Goal: Transaction & Acquisition: Purchase product/service

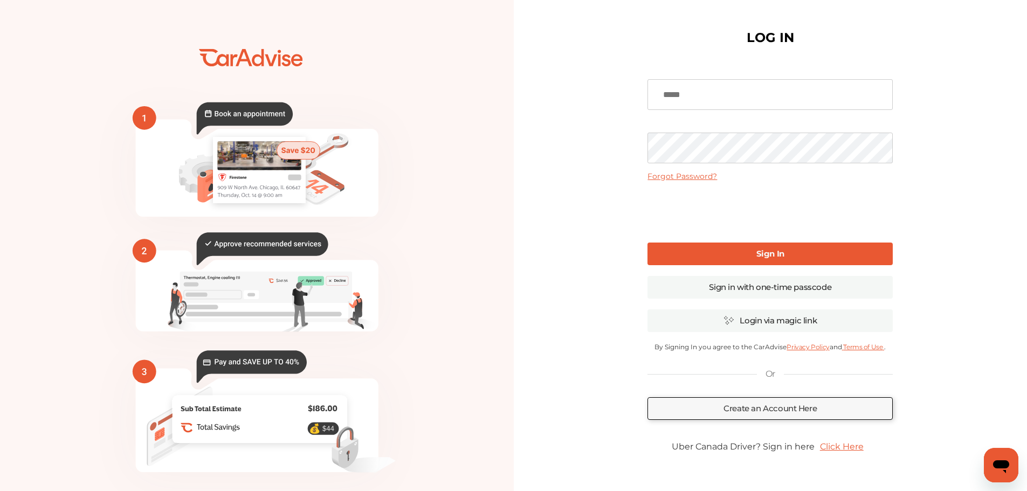
click at [772, 97] on input at bounding box center [770, 94] width 245 height 31
type input "**********"
click at [748, 255] on link "Sign In" at bounding box center [770, 254] width 245 height 23
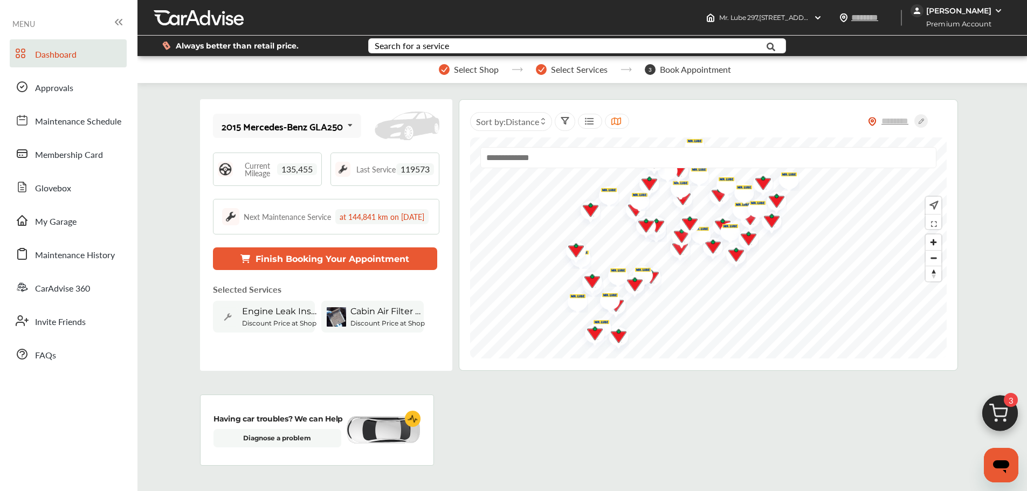
click at [681, 166] on input "text" at bounding box center [708, 157] width 456 height 21
click at [601, 197] on Location "Use Current Location" at bounding box center [709, 182] width 456 height 29
type input "**********"
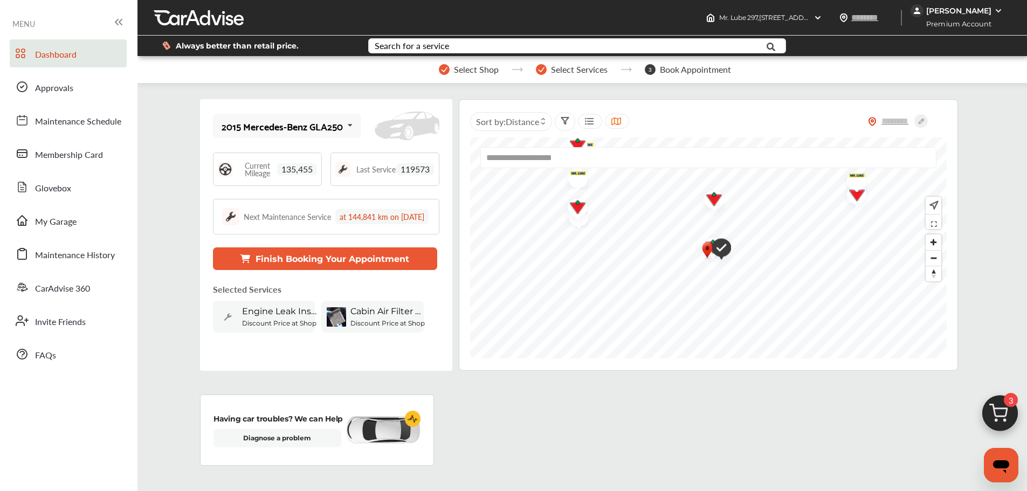
click at [705, 258] on img "Map marker" at bounding box center [707, 250] width 13 height 19
click at [681, 250] on img "Map marker" at bounding box center [681, 245] width 13 height 19
click at [685, 252] on img "Map marker" at bounding box center [681, 245] width 13 height 19
click at [801, 267] on img "Map marker" at bounding box center [795, 259] width 28 height 33
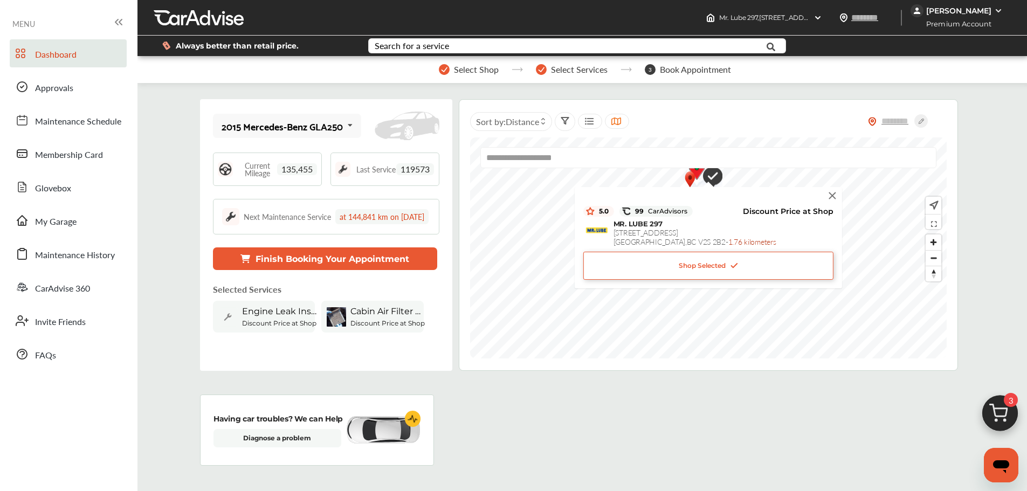
click at [801, 267] on div "Shop Selected" at bounding box center [708, 266] width 250 height 28
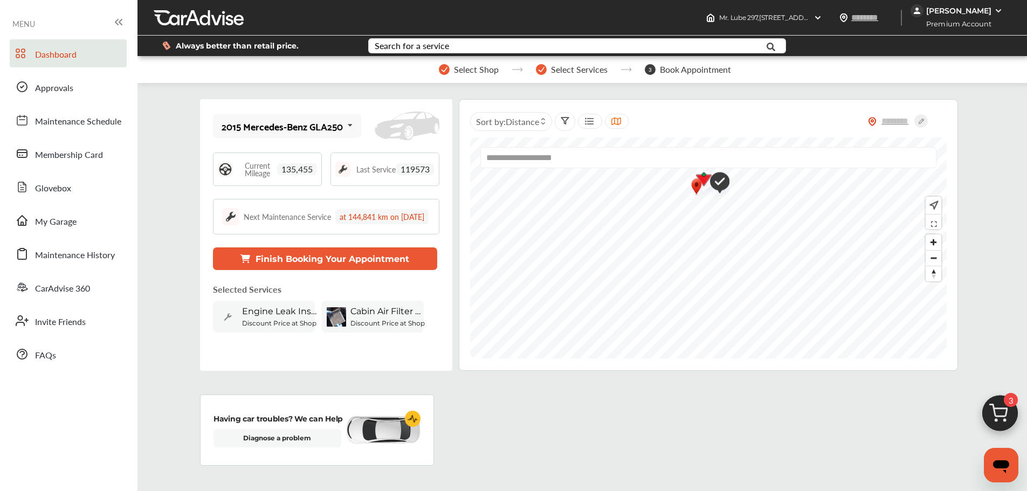
click at [720, 188] on img "Map marker" at bounding box center [716, 183] width 28 height 33
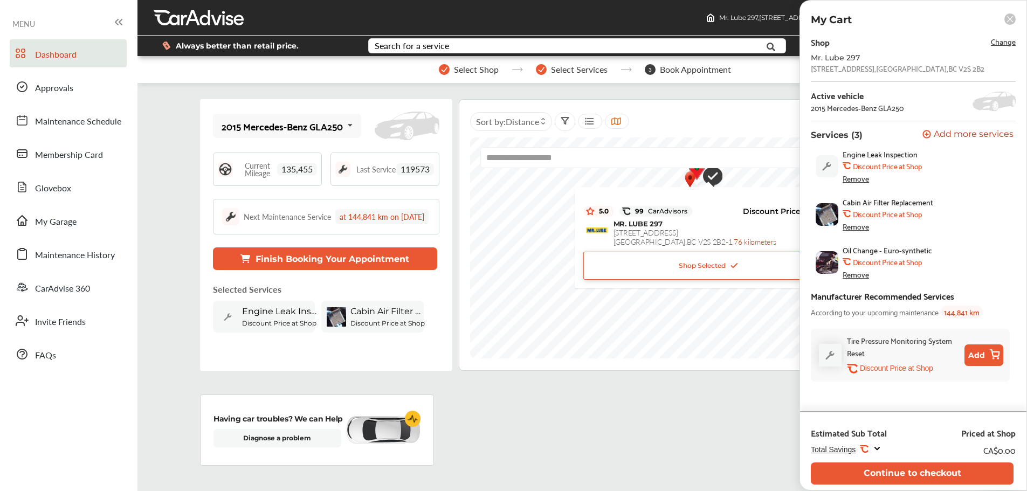
click at [736, 278] on div "Shop Selected" at bounding box center [708, 266] width 250 height 28
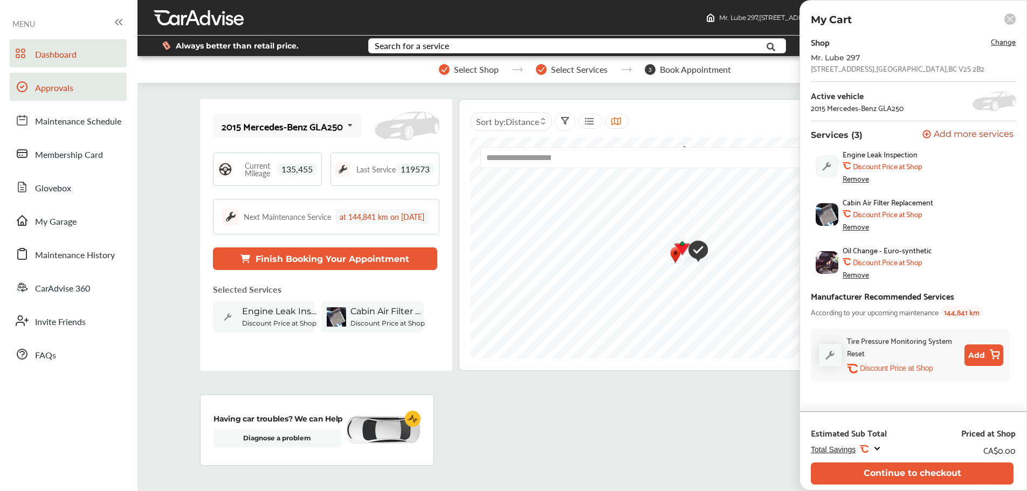
click at [102, 81] on link "Approvals" at bounding box center [68, 87] width 117 height 28
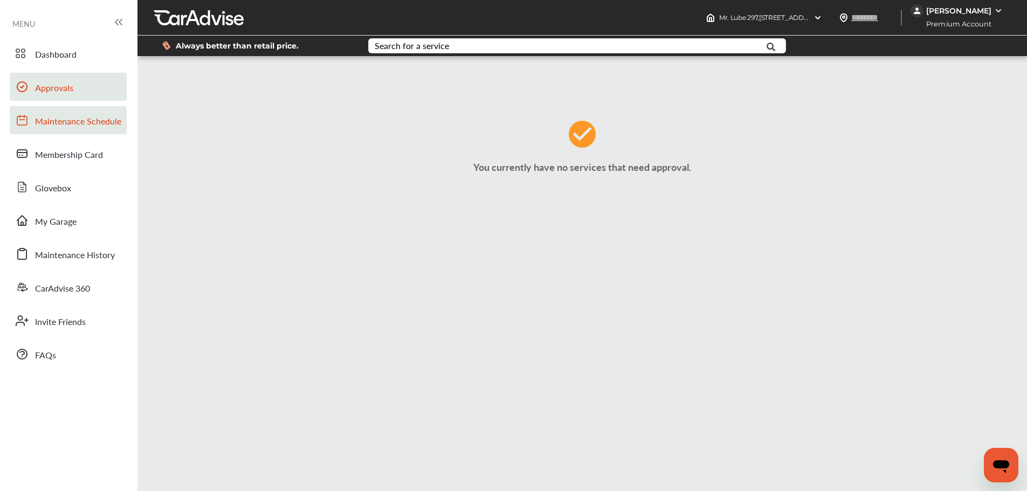
click at [105, 131] on link "Maintenance Schedule" at bounding box center [68, 120] width 117 height 28
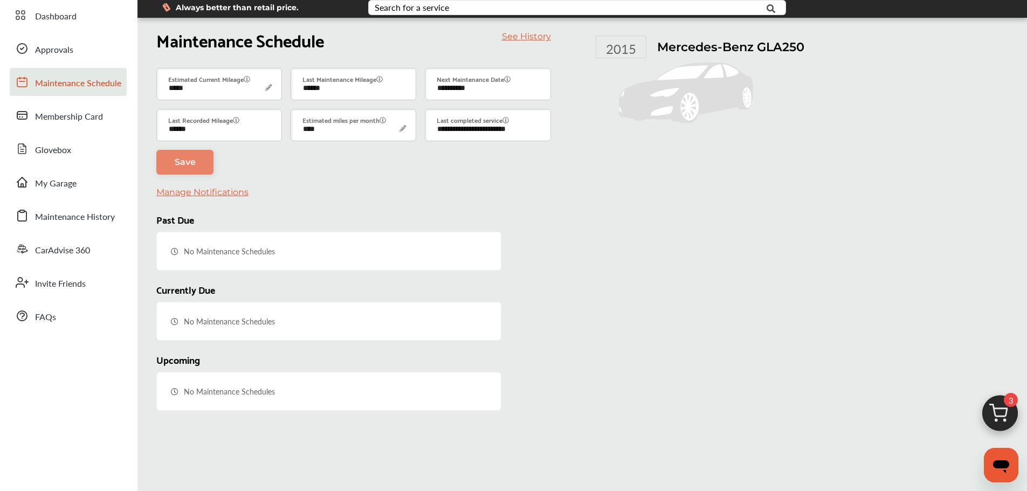
type input "****"
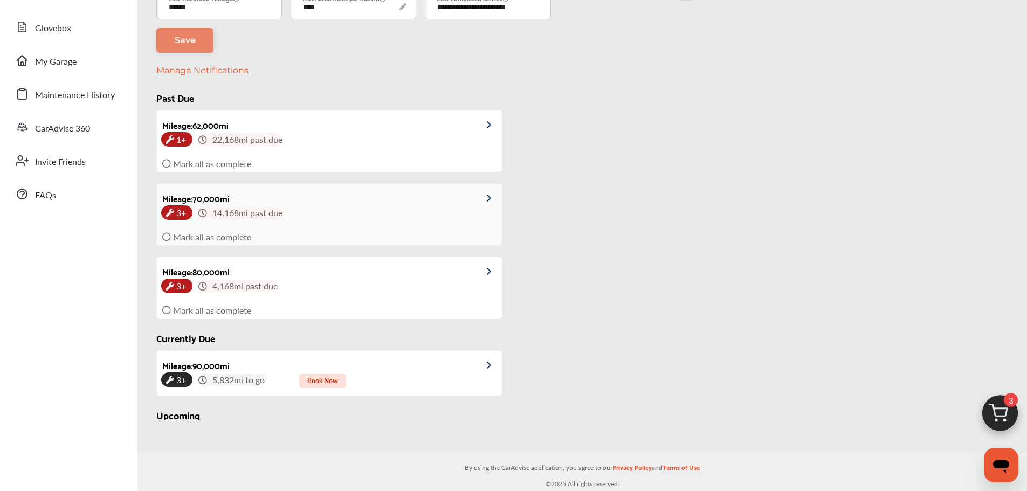
click at [423, 219] on div "3+ 14,168 mi past due" at bounding box center [329, 213] width 336 height 12
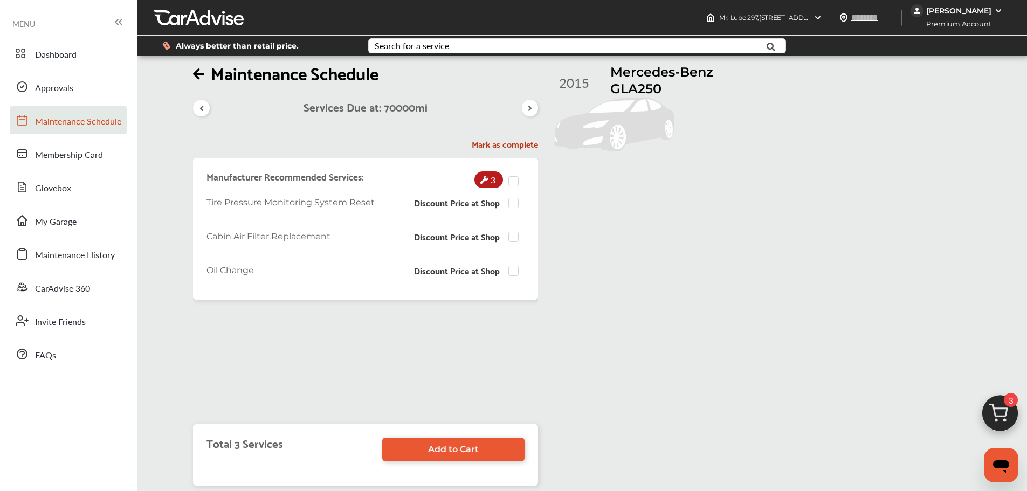
click at [99, 128] on span "Maintenance Schedule" at bounding box center [78, 122] width 86 height 14
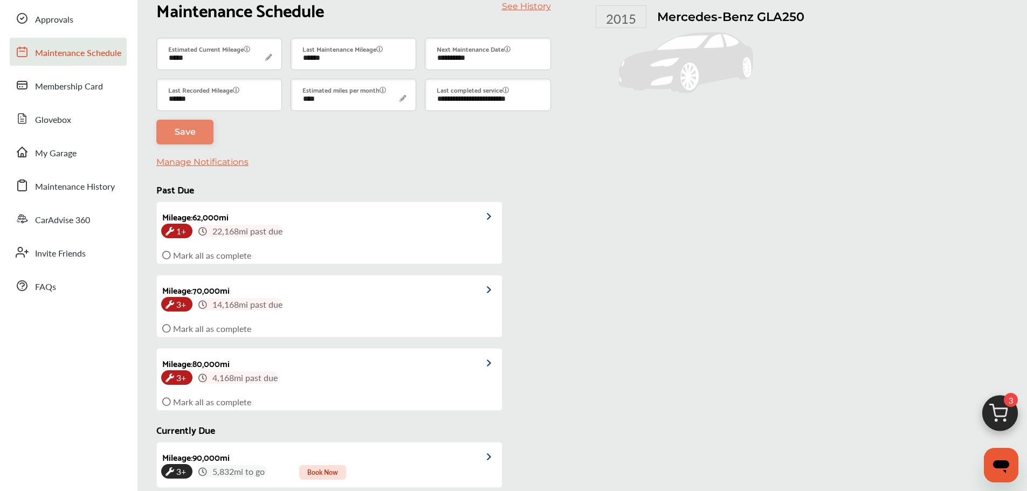
scroll to position [71, 0]
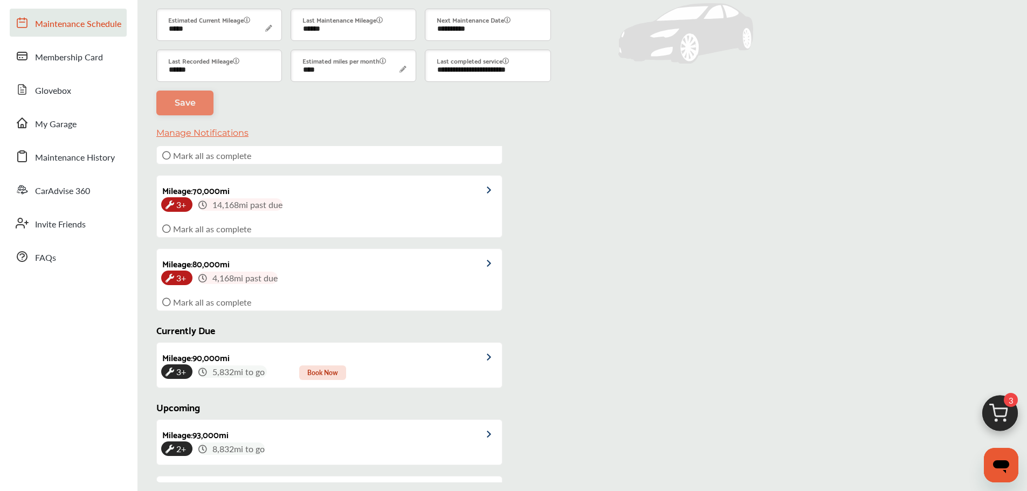
type input "****"
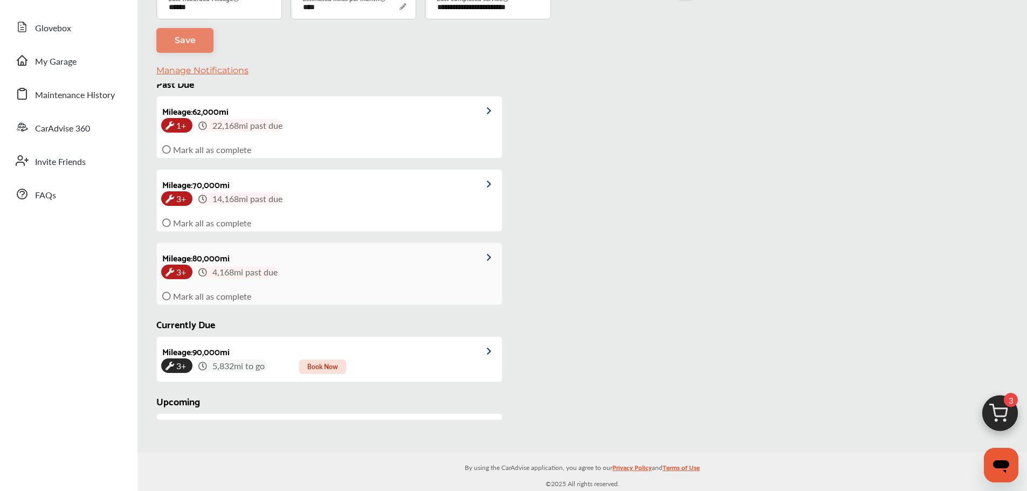
scroll to position [1, 0]
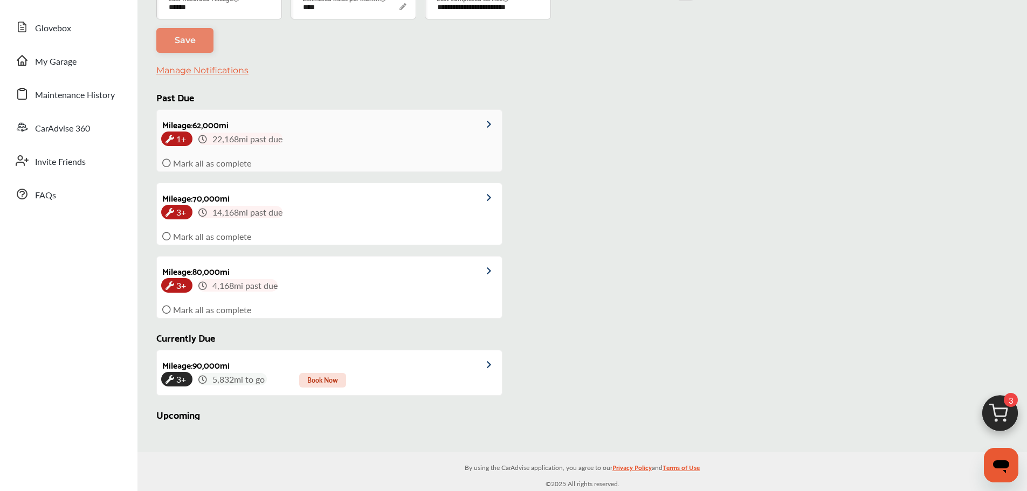
click at [438, 145] on div "1+ 22,168 mi past due" at bounding box center [329, 139] width 336 height 12
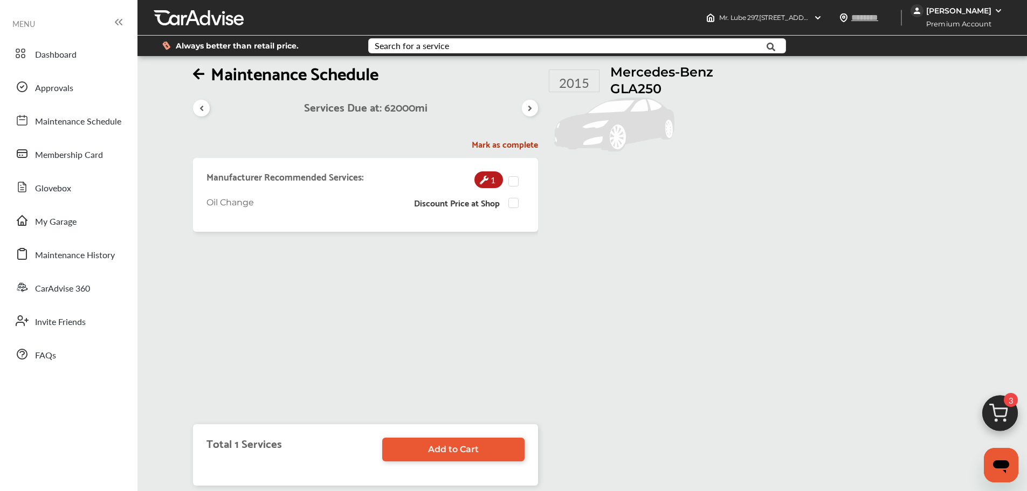
click at [201, 113] on icon at bounding box center [201, 108] width 10 height 9
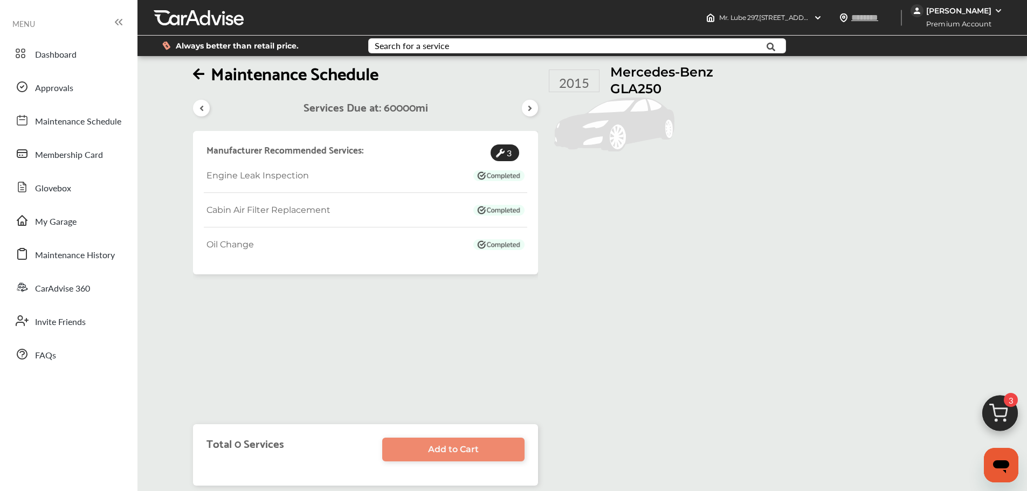
click at [528, 113] on icon at bounding box center [530, 108] width 10 height 9
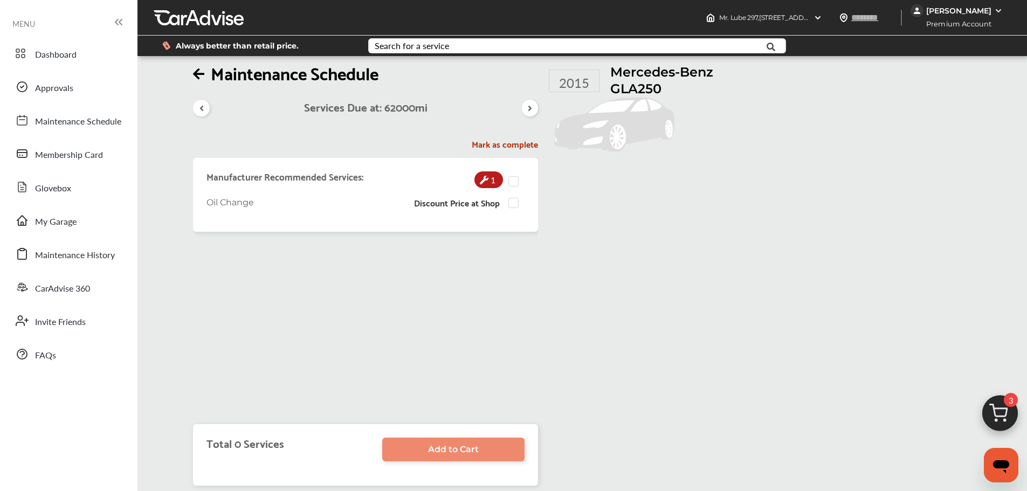
click at [532, 113] on icon at bounding box center [530, 108] width 10 height 9
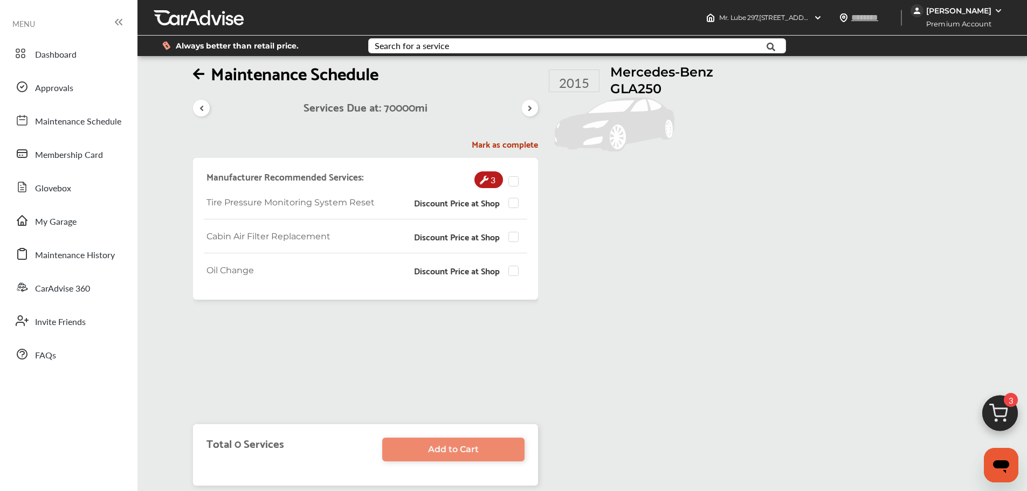
click at [533, 113] on icon at bounding box center [530, 108] width 10 height 9
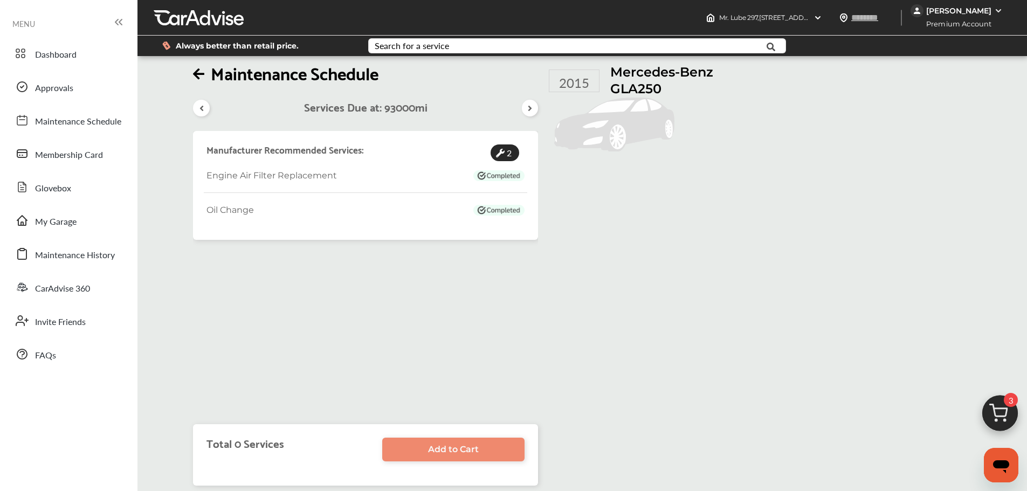
click at [533, 113] on icon at bounding box center [530, 108] width 10 height 9
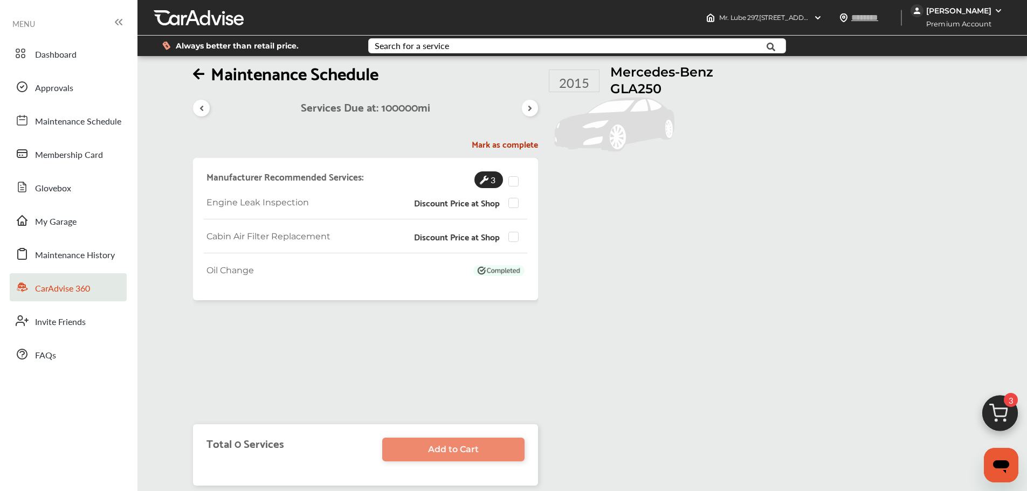
click at [87, 295] on span "CarAdvise 360" at bounding box center [62, 289] width 55 height 14
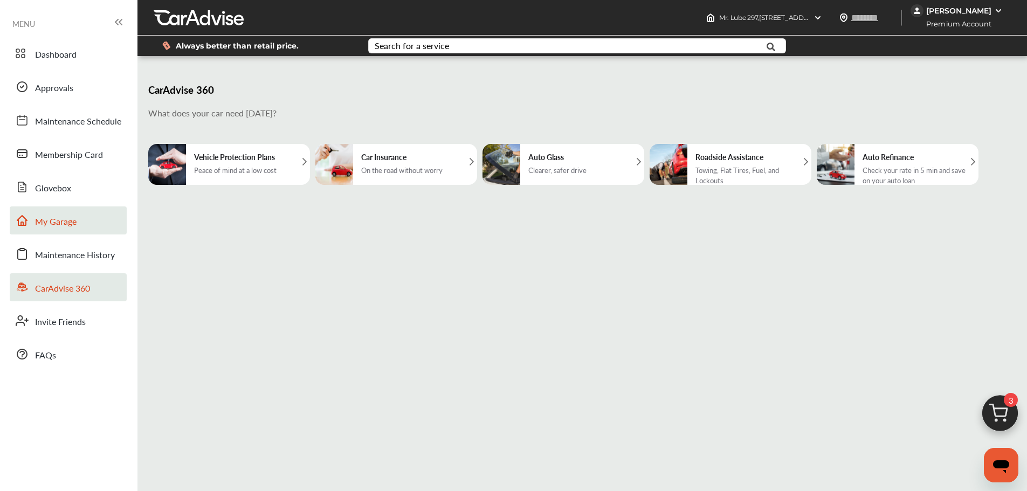
click at [86, 215] on link "My Garage" at bounding box center [68, 221] width 117 height 28
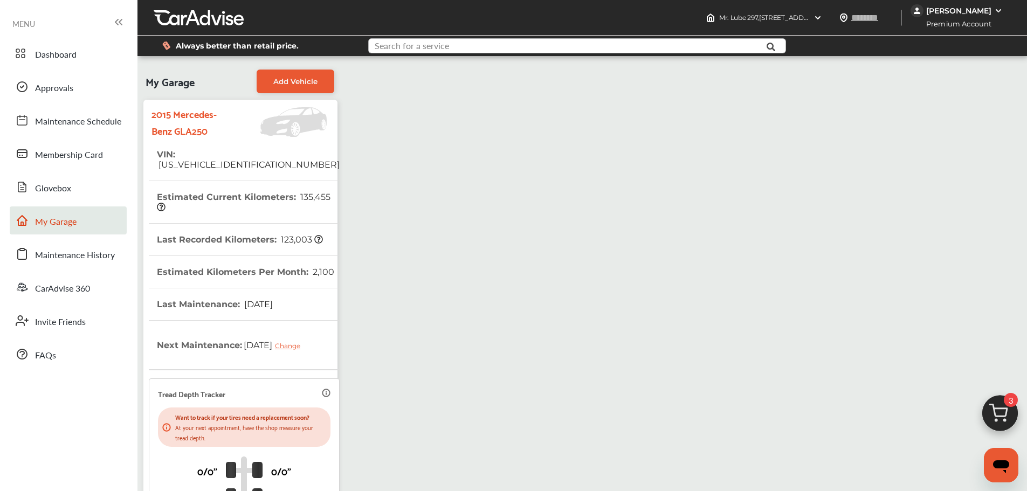
click at [548, 51] on input "text" at bounding box center [559, 47] width 381 height 17
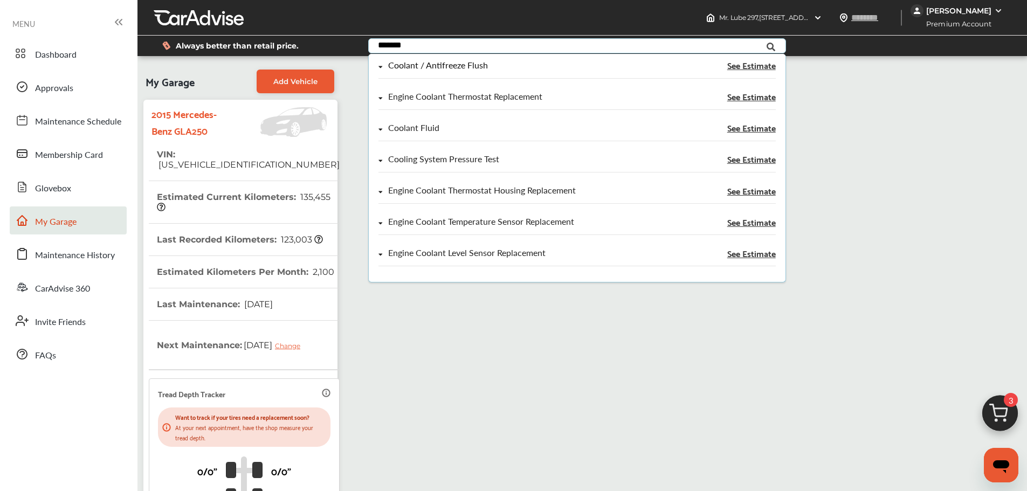
type input "*******"
click at [488, 69] on div "Coolant / Antifreeze Flush" at bounding box center [438, 65] width 100 height 9
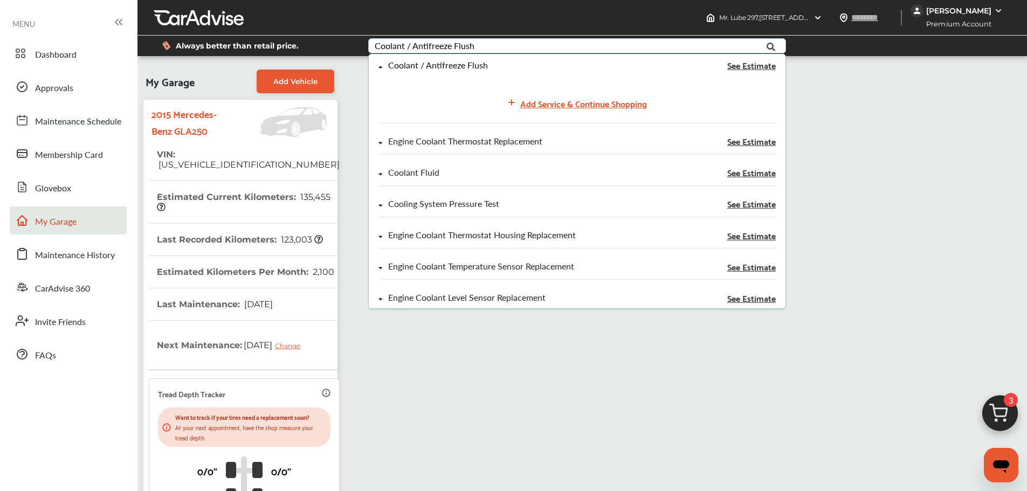
click at [750, 70] on span "See Estimate" at bounding box center [751, 65] width 49 height 9
click at [737, 70] on span "See Estimate" at bounding box center [751, 65] width 49 height 9
click at [755, 70] on span "See Estimate" at bounding box center [751, 65] width 49 height 9
click at [431, 70] on div "Coolant / Antifreeze Flush" at bounding box center [438, 65] width 100 height 9
click at [545, 111] on div "Add Service & Continue Shopping" at bounding box center [583, 103] width 127 height 15
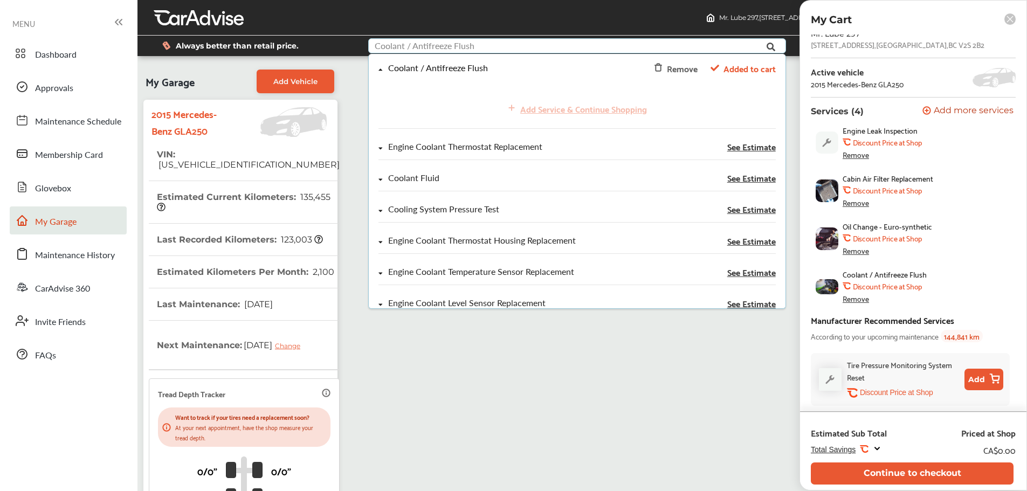
scroll to position [54, 0]
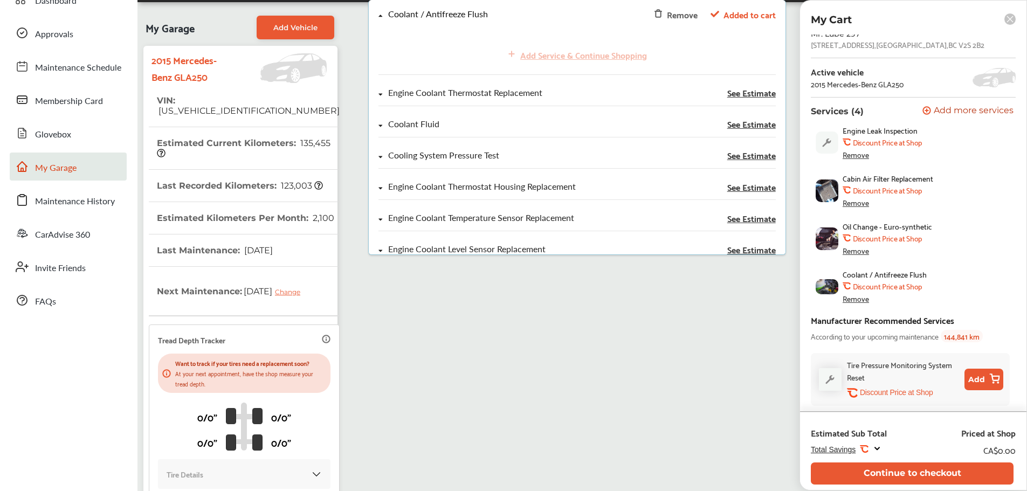
click at [859, 294] on div "Remove" at bounding box center [856, 298] width 26 height 9
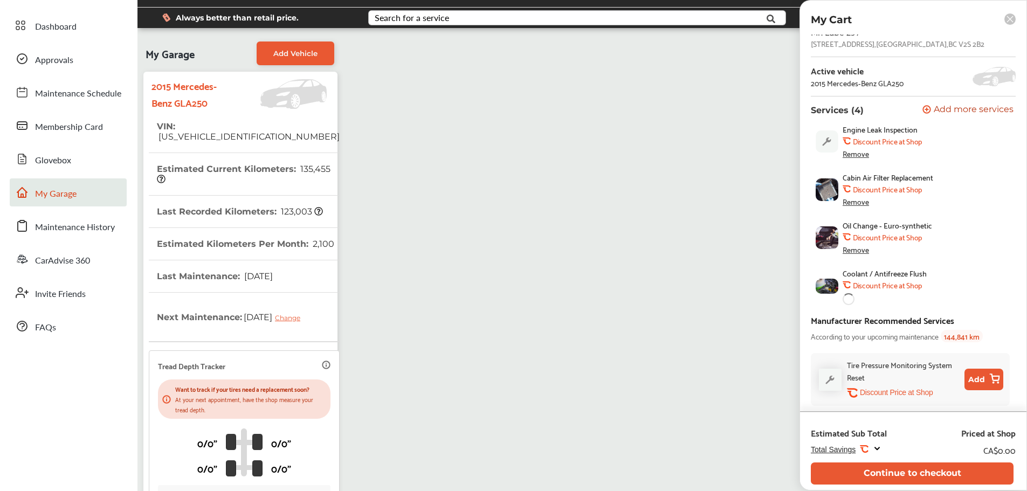
scroll to position [0, 0]
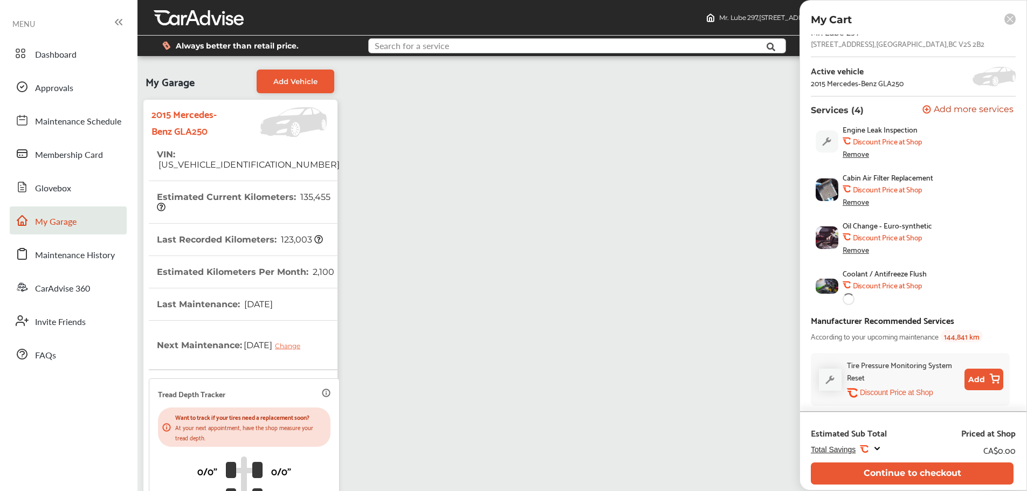
click at [490, 54] on input "text" at bounding box center [559, 47] width 381 height 17
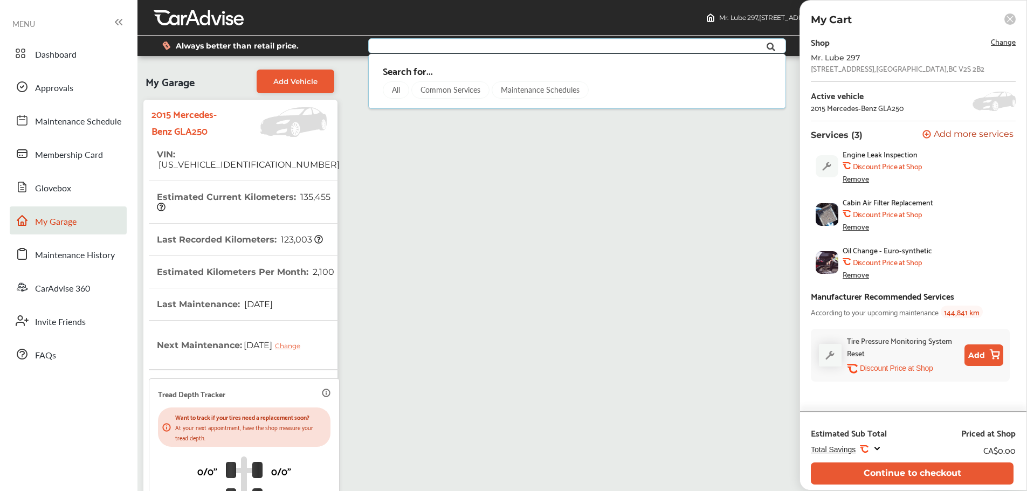
click at [585, 76] on div "Search for..." at bounding box center [577, 70] width 388 height 11
click at [482, 51] on input "text" at bounding box center [559, 47] width 381 height 17
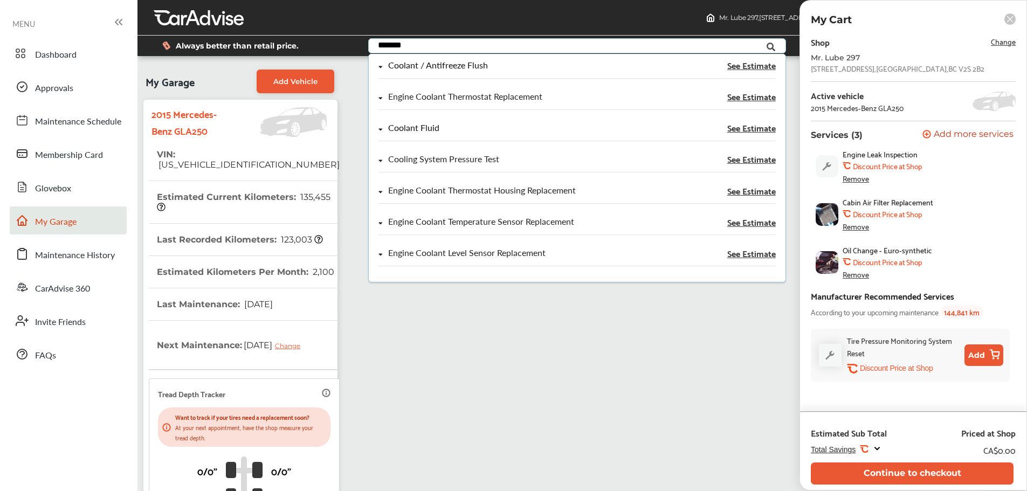
type input "*******"
click at [752, 132] on span "See Estimate" at bounding box center [751, 127] width 49 height 9
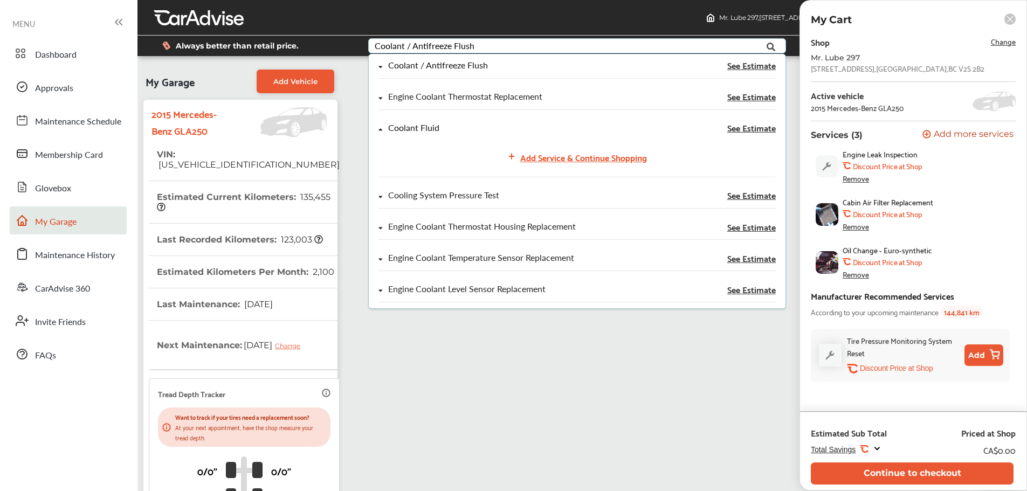
click at [752, 132] on span "See Estimate" at bounding box center [751, 127] width 49 height 9
click at [761, 101] on span "See Estimate" at bounding box center [751, 96] width 49 height 9
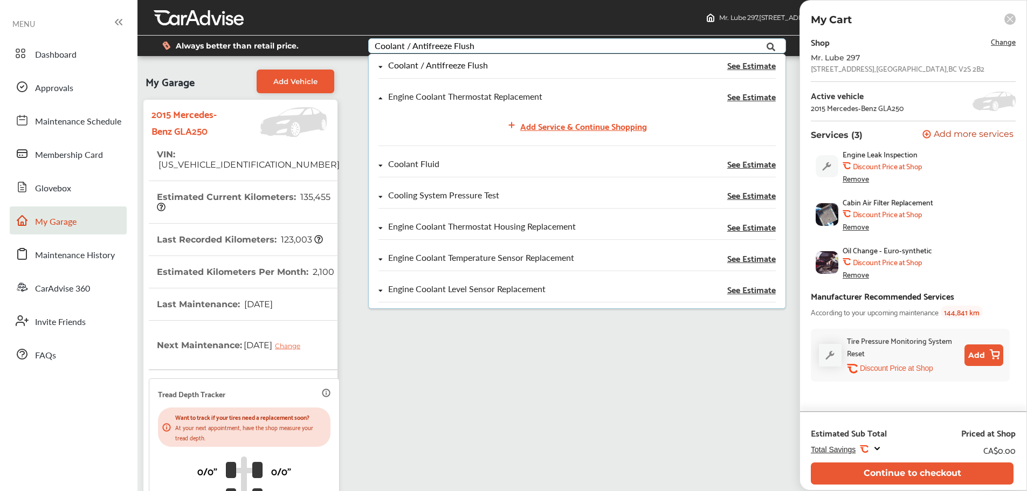
click at [755, 70] on span "See Estimate" at bounding box center [751, 65] width 49 height 9
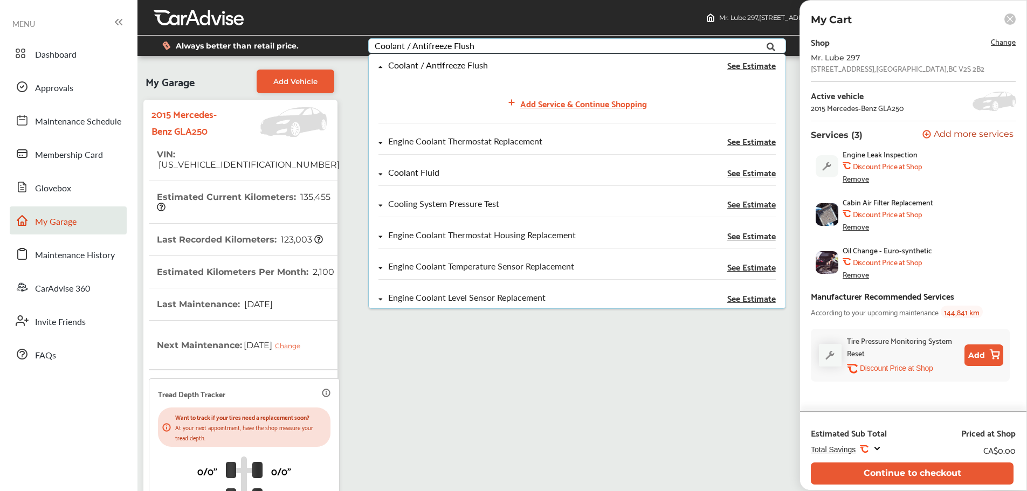
click at [386, 183] on div "Coolant Fluid See Estimate" at bounding box center [577, 176] width 417 height 31
